Goal: Transaction & Acquisition: Purchase product/service

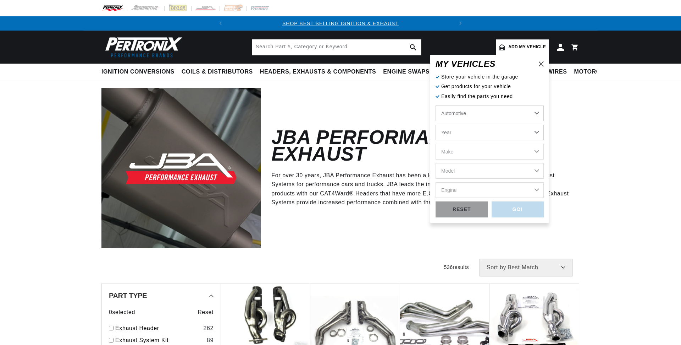
click at [475, 135] on select "Year 2024 2023 2022 2021 2020 2019 2018 2017 2016 2015 2014 2013 2012 2011 2010…" at bounding box center [490, 133] width 108 height 16
select select "2006"
click option "2006" at bounding box center [0, 0] width 0 height 0
select select "2006"
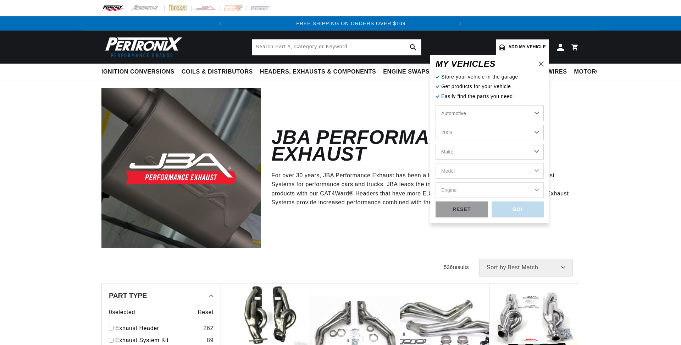
click at [436, 144] on select "Make Avanti Buick Cadillac Chevrolet Chrysler Dodge Ford GMC Hummer Isuzu Jeep …" at bounding box center [490, 152] width 108 height 16
select select "Chevrolet"
click option "Chevrolet" at bounding box center [0, 0] width 0 height 0
select select "Chevrolet"
click at [436, 163] on select "Model Avalanche 1500 Avalanche 2500 C4500 Kodiak C5500 Kodiak C6500 Kodiak C750…" at bounding box center [490, 171] width 108 height 16
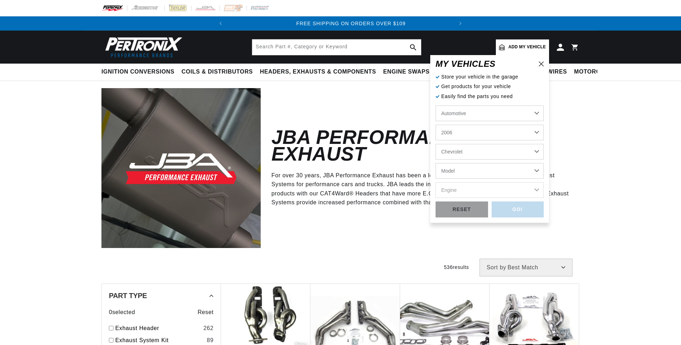
select select "Silverado-1500"
click option "Silverado 1500" at bounding box center [0, 0] width 0 height 0
select select "Silverado-1500"
click at [436, 182] on select "Engine 4.3L 4.8L 5.3L 6.0L" at bounding box center [490, 190] width 108 height 16
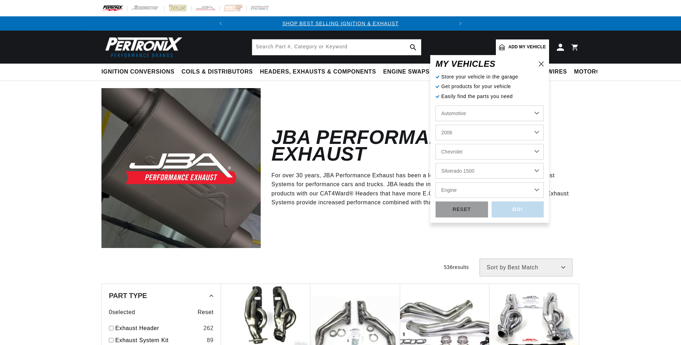
select select "4.3L"
click option "4.3L" at bounding box center [0, 0] width 0 height 0
select select "4.3L"
click at [536, 210] on div "GO!" at bounding box center [518, 209] width 53 height 16
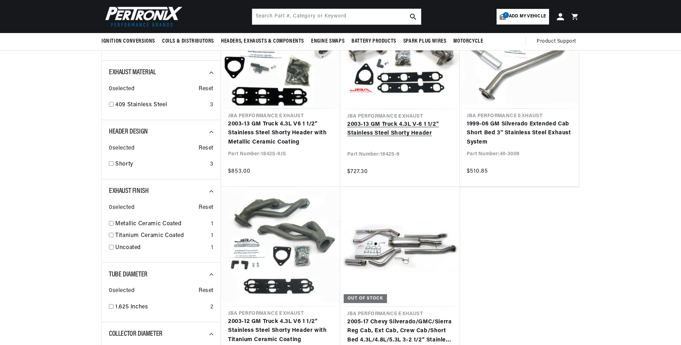
scroll to position [0, 215]
click at [424, 122] on link "2003-13 GM Truck 4.3L V-6 1 1/2" Stainless Steel Shorty Header" at bounding box center [399, 129] width 105 height 18
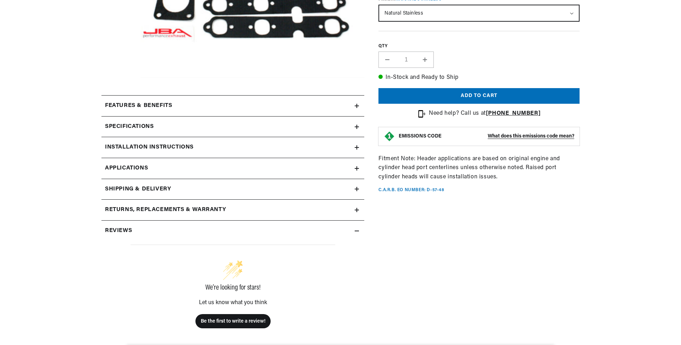
scroll to position [0, 215]
click at [356, 127] on icon at bounding box center [357, 127] width 4 height 0
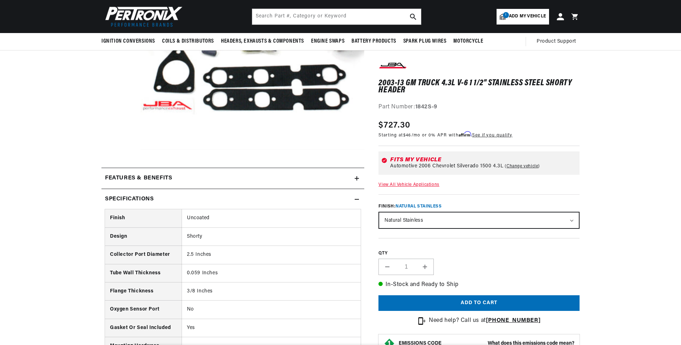
scroll to position [0, 0]
click at [358, 197] on icon at bounding box center [357, 199] width 4 height 4
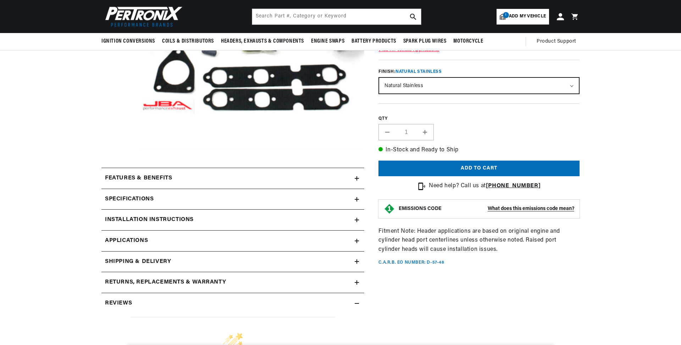
click at [355, 240] on icon at bounding box center [357, 240] width 4 height 4
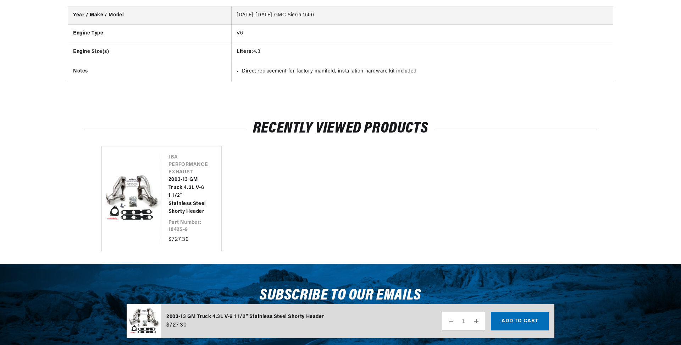
scroll to position [998, 0]
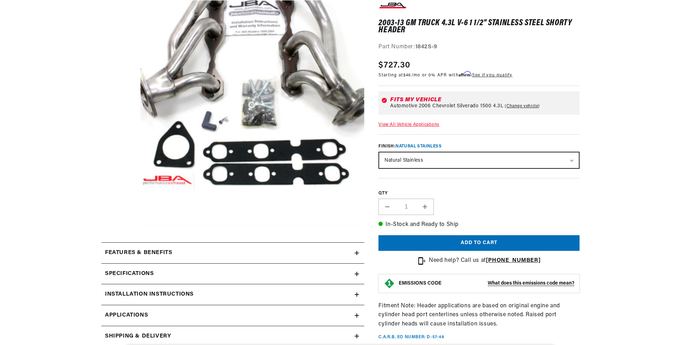
scroll to position [9, 0]
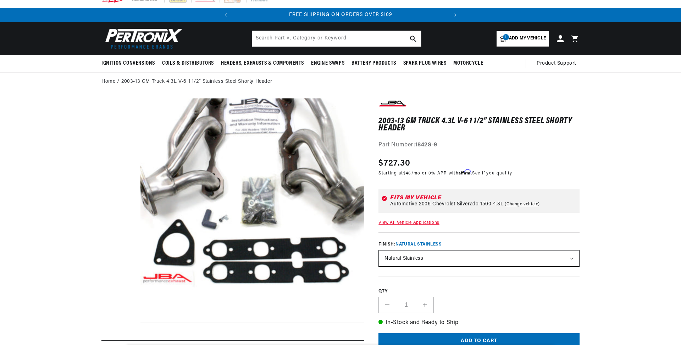
click at [118, 322] on button "Open media 1 in modal" at bounding box center [118, 322] width 0 height 0
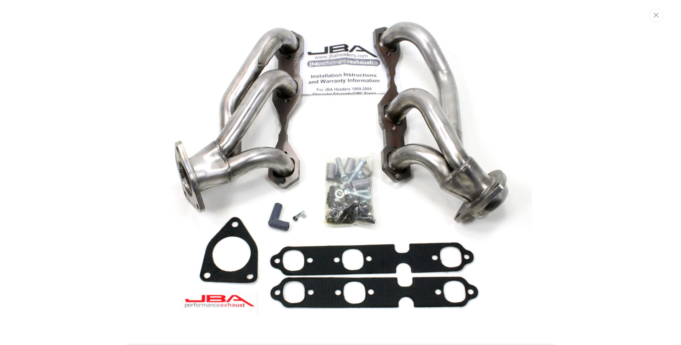
scroll to position [51, 0]
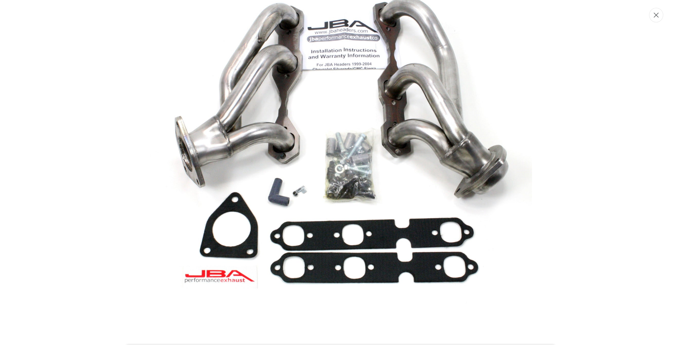
click at [657, 17] on icon "Close" at bounding box center [656, 14] width 5 height 5
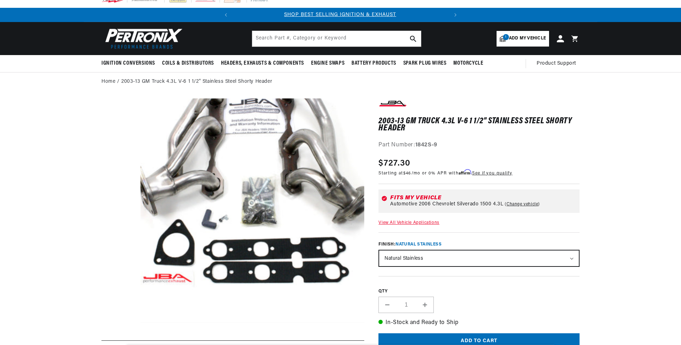
scroll to position [0, 0]
click at [107, 211] on media-gallery "Skip to product information Open media 1 in modal" at bounding box center [232, 211] width 263 height 227
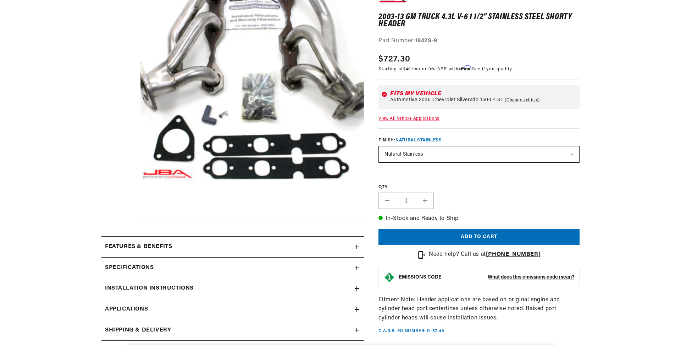
scroll to position [153, 0]
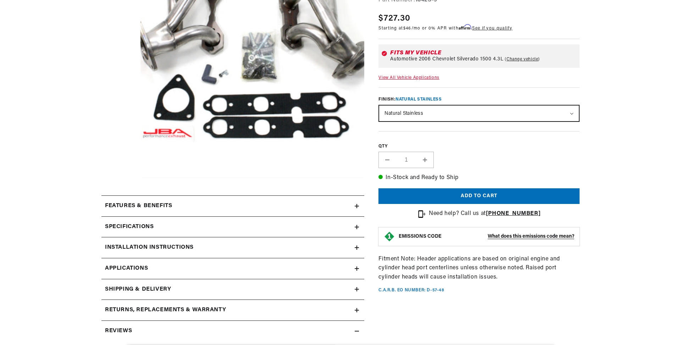
click at [355, 203] on div "Features & Benefits" at bounding box center [227, 205] width 253 height 9
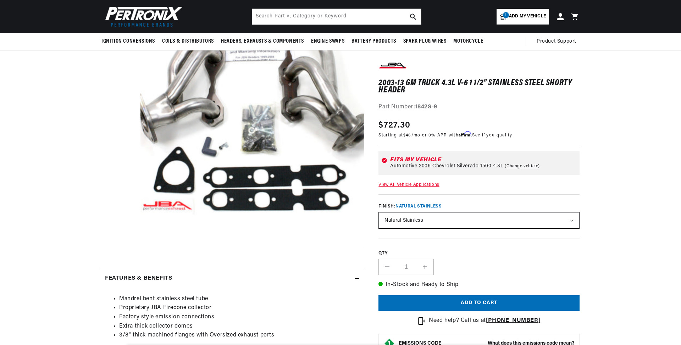
scroll to position [0, 0]
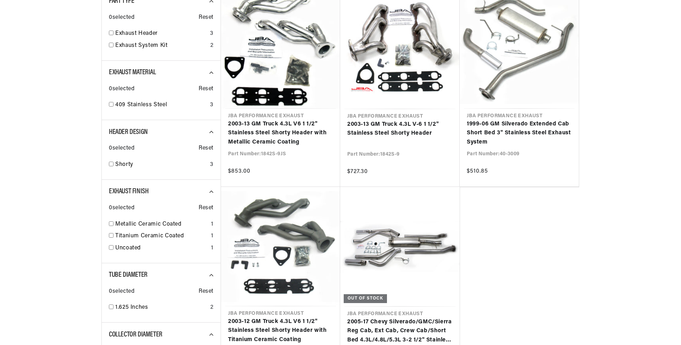
scroll to position [145, 0]
